Goal: Task Accomplishment & Management: Manage account settings

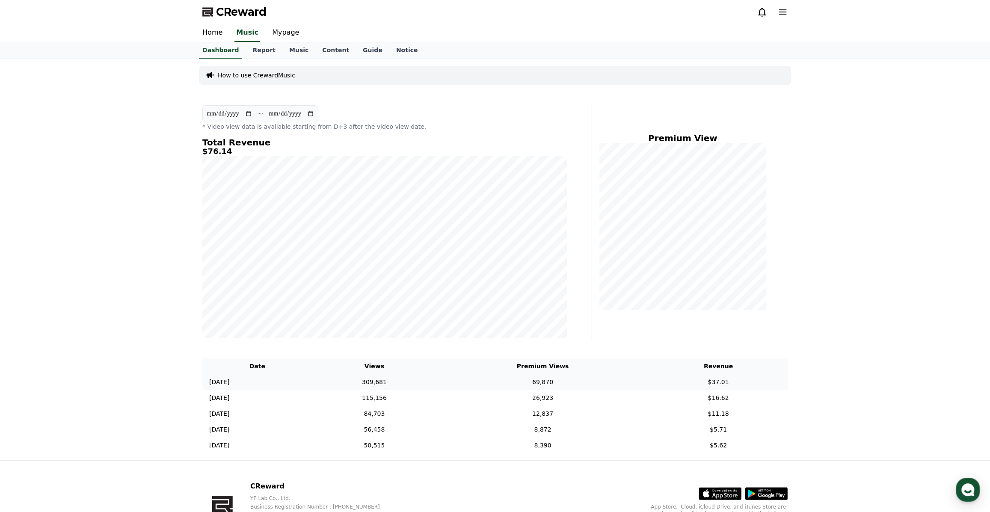
click at [481, 383] on td "69,870" at bounding box center [542, 382] width 213 height 16
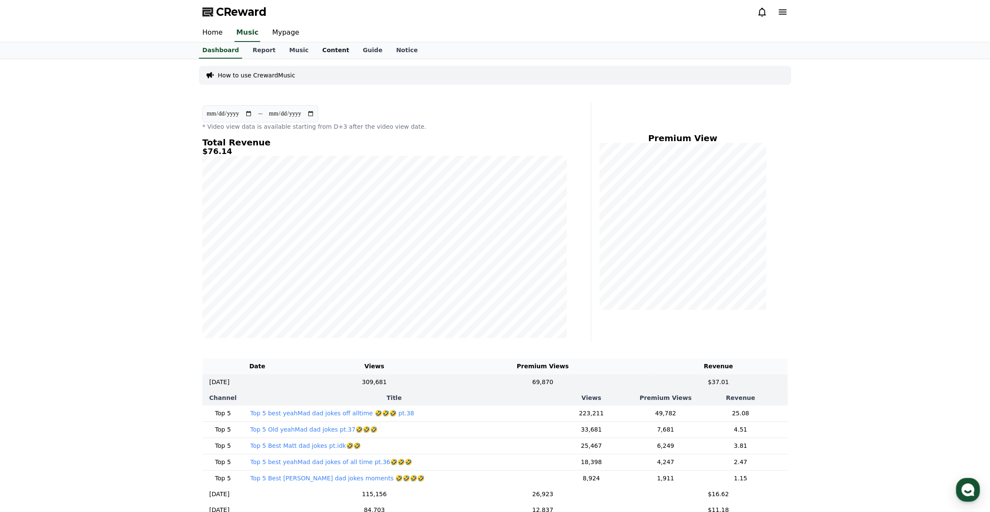
click at [318, 48] on link "Content" at bounding box center [335, 50] width 41 height 16
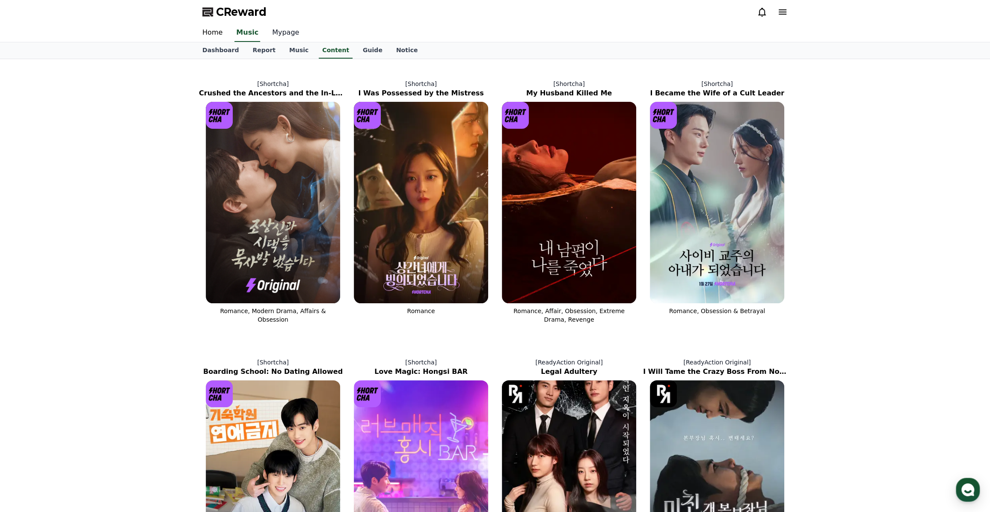
click at [278, 36] on link "Mypage" at bounding box center [285, 33] width 41 height 18
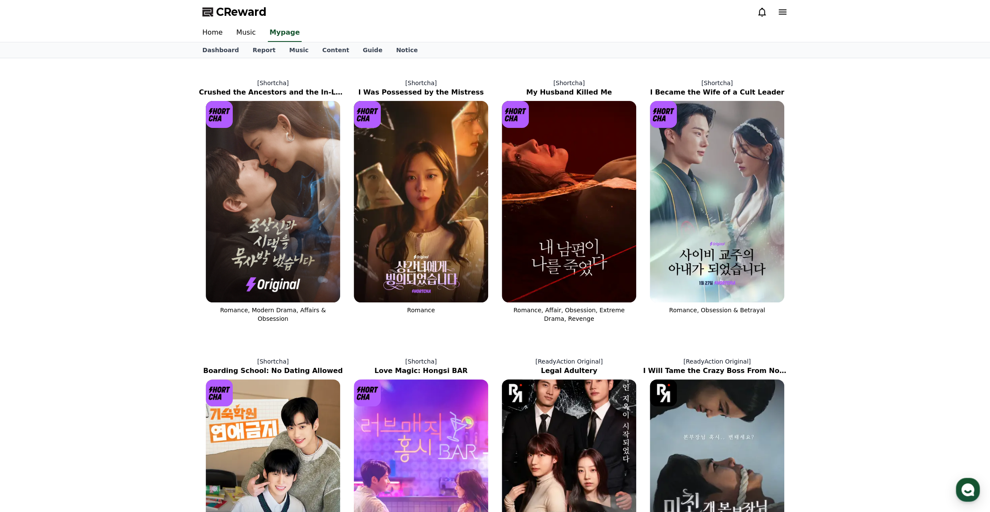
select select "**********"
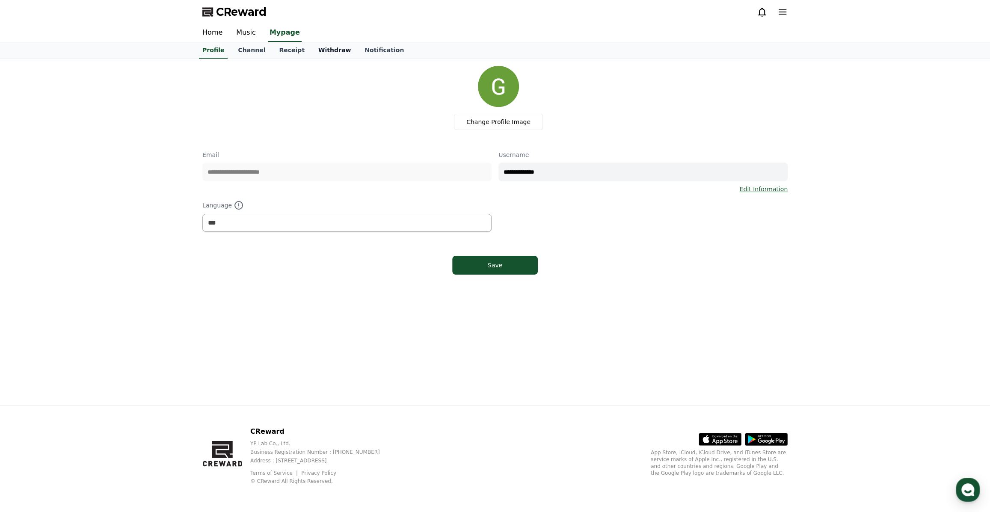
click at [314, 56] on link "Withdraw" at bounding box center [334, 50] width 46 height 16
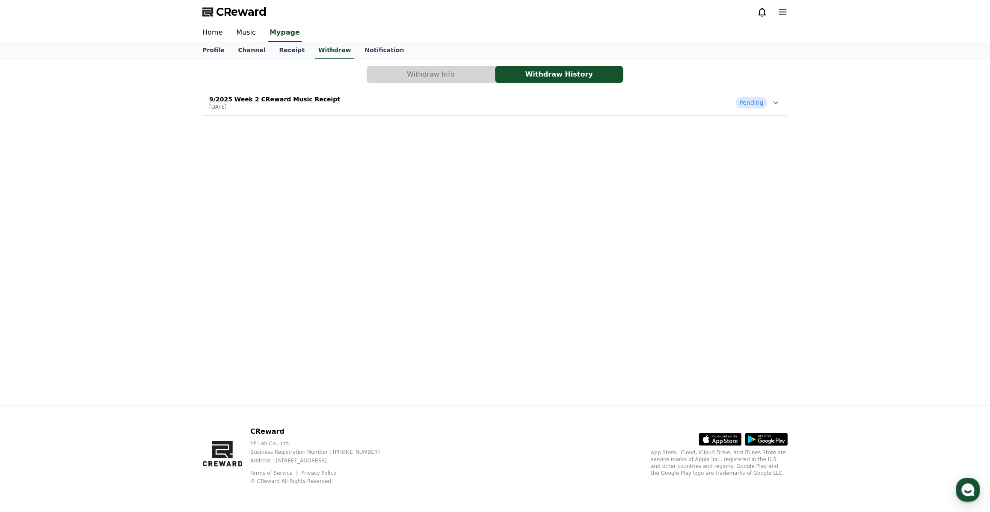
click at [219, 36] on link "Home" at bounding box center [212, 33] width 34 height 18
